Goal: Task Accomplishment & Management: Manage account settings

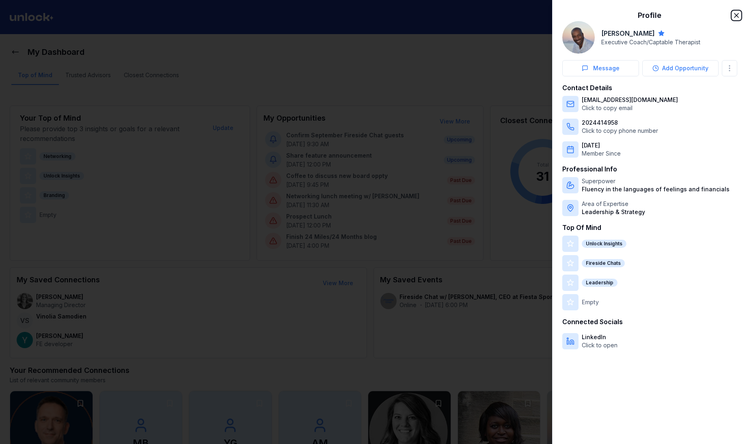
click at [738, 12] on icon "button" at bounding box center [736, 15] width 8 height 8
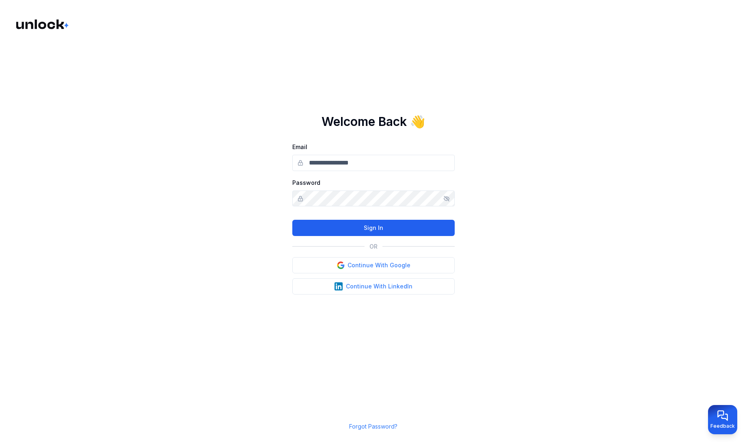
type input "**********"
click at [324, 221] on button "Sign In" at bounding box center [373, 228] width 162 height 16
